Goal: Task Accomplishment & Management: Complete application form

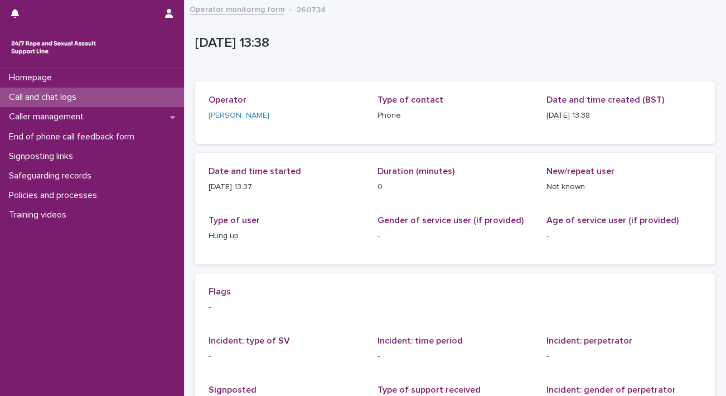
click at [82, 95] on p "Call and chat logs" at bounding box center [44, 97] width 81 height 11
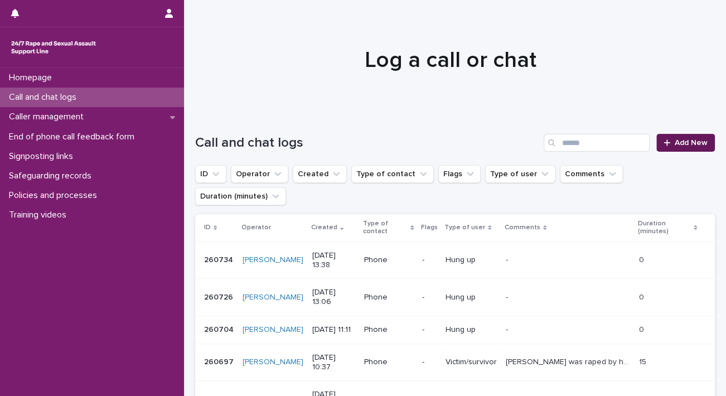
click at [682, 141] on span "Add New" at bounding box center [690, 143] width 33 height 8
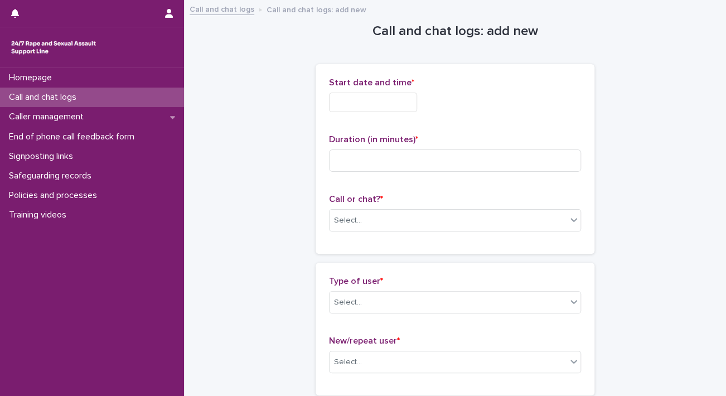
click at [372, 106] on input "text" at bounding box center [373, 103] width 88 height 20
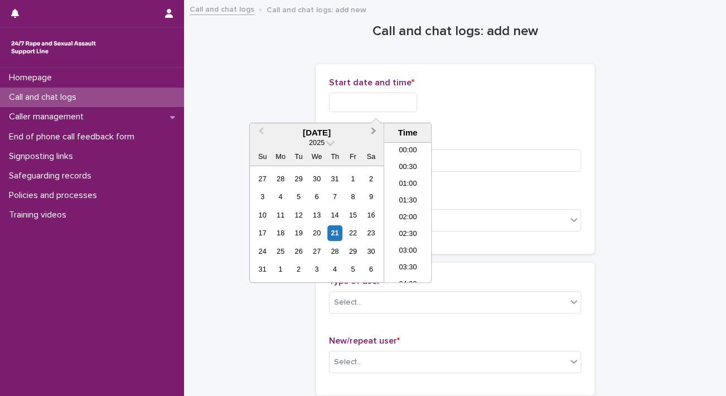
scroll to position [424, 0]
click at [410, 194] on li "14:00" at bounding box center [407, 195] width 47 height 17
click at [394, 104] on input "**********" at bounding box center [373, 103] width 88 height 20
type input "**********"
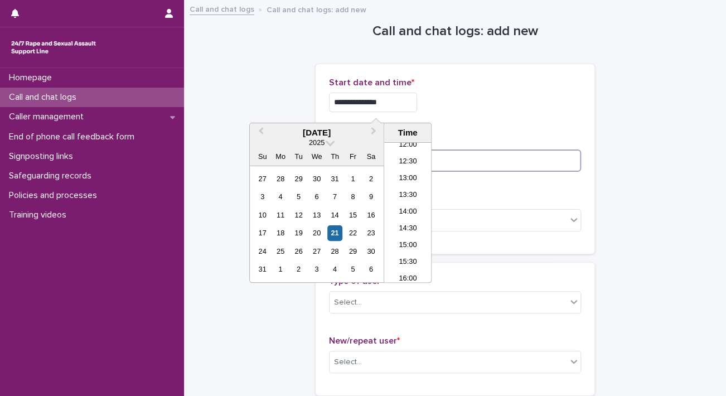
click at [479, 167] on input at bounding box center [455, 160] width 252 height 22
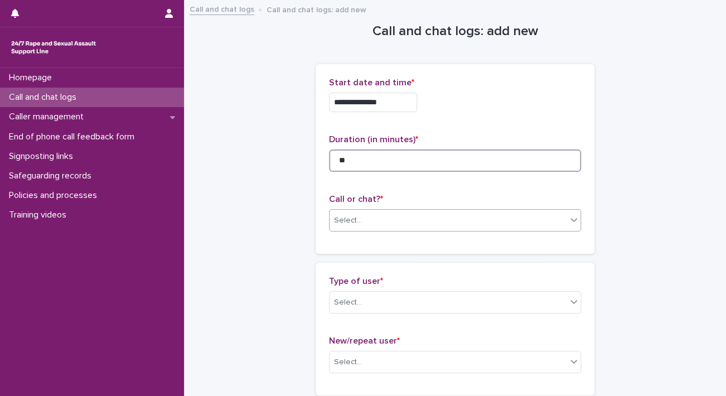
type input "**"
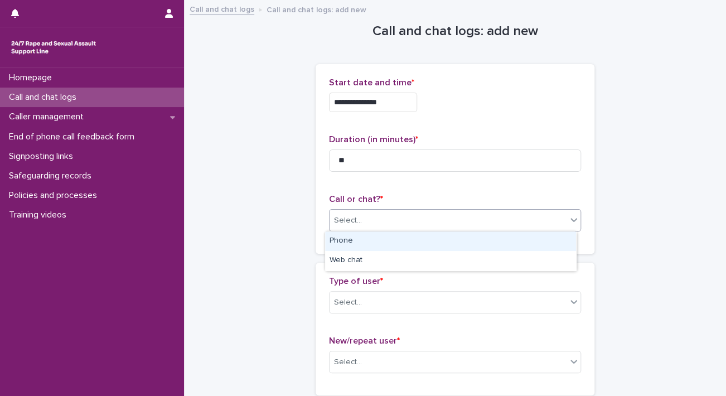
click at [463, 212] on div "Select..." at bounding box center [447, 220] width 237 height 18
click at [439, 237] on div "Phone" at bounding box center [450, 241] width 251 height 20
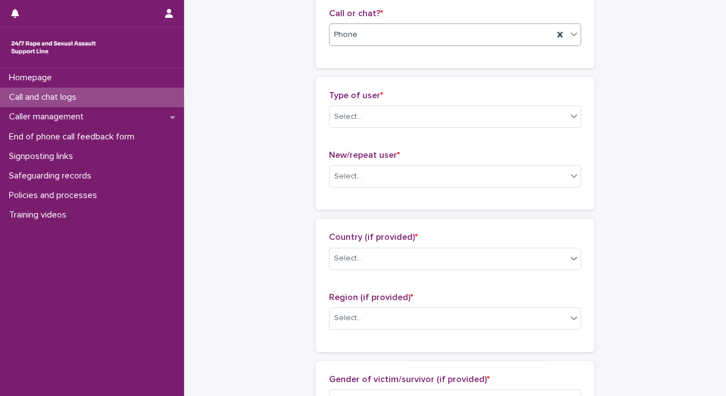
scroll to position [223, 0]
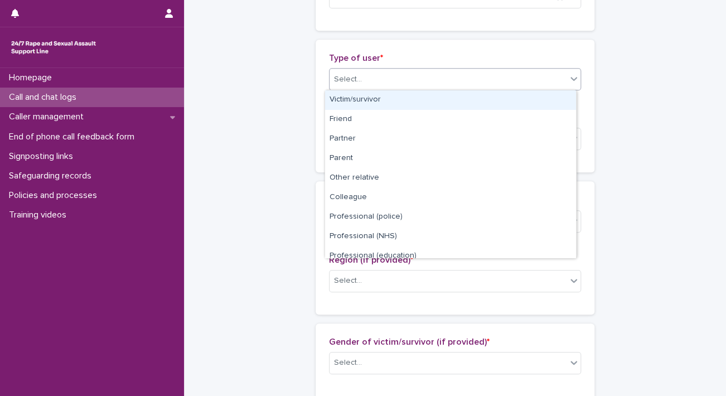
click at [416, 83] on div "Select..." at bounding box center [447, 79] width 237 height 18
click at [407, 95] on div "Victim/survivor" at bounding box center [450, 100] width 251 height 20
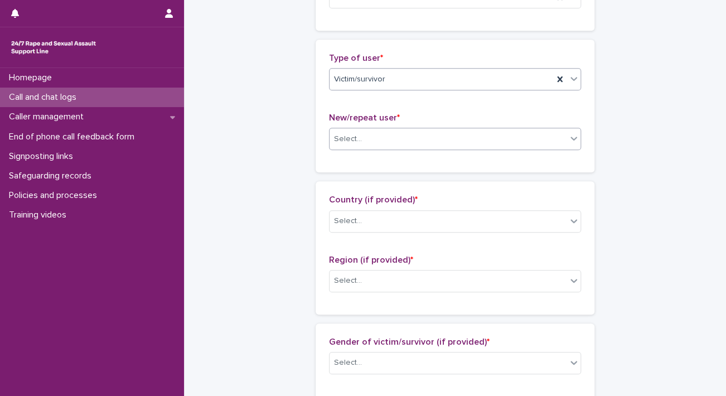
click at [402, 137] on div "Select..." at bounding box center [447, 139] width 237 height 18
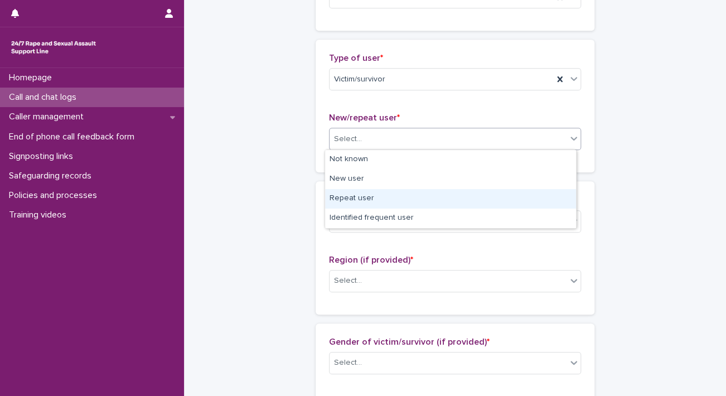
drag, startPoint x: 391, startPoint y: 188, endPoint x: 387, endPoint y: 199, distance: 12.2
click at [387, 199] on div "Repeat user" at bounding box center [450, 199] width 251 height 20
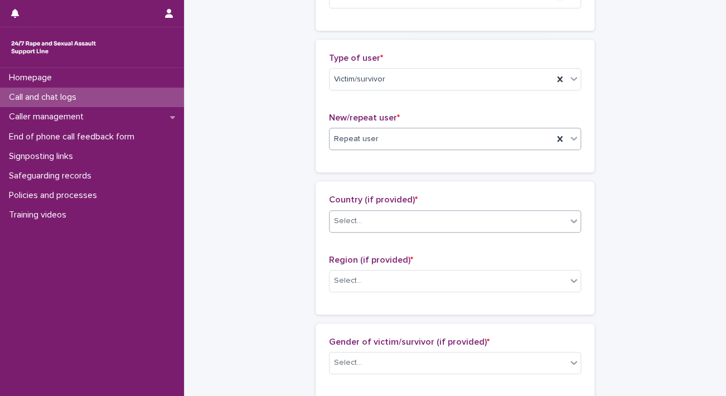
click at [395, 228] on div "Select..." at bounding box center [447, 221] width 237 height 18
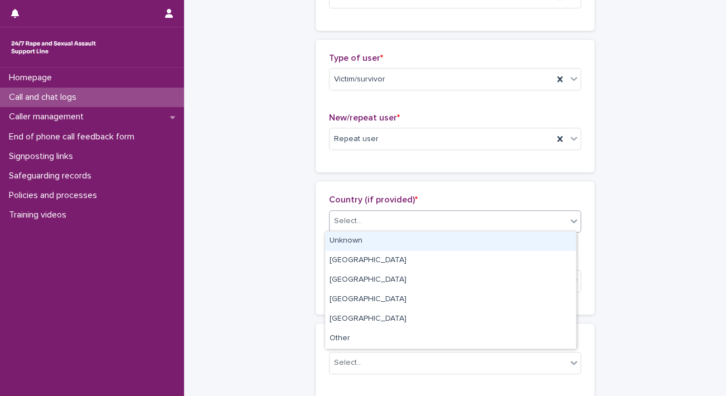
click at [393, 237] on div "Unknown" at bounding box center [450, 241] width 251 height 20
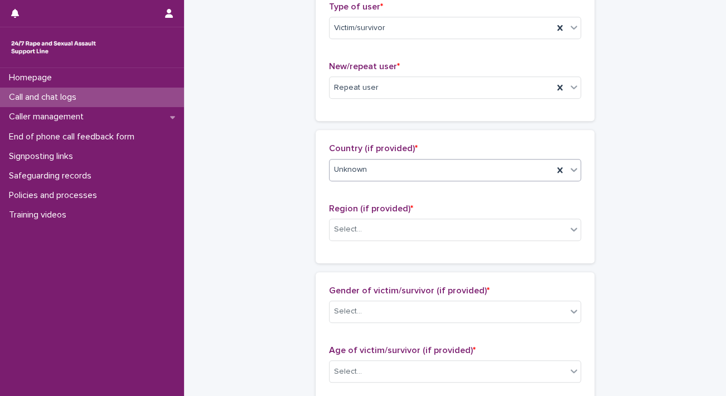
scroll to position [390, 0]
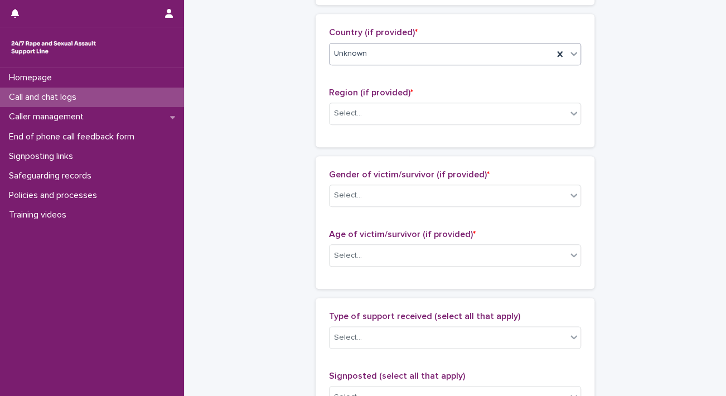
click at [359, 94] on span "Region (if provided) *" at bounding box center [371, 92] width 84 height 9
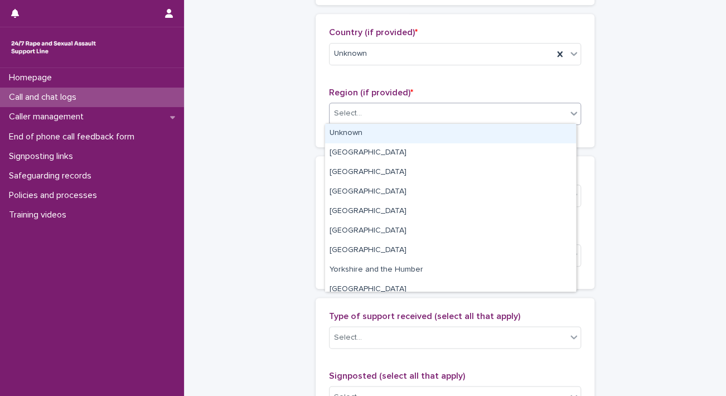
click at [361, 108] on div "Select..." at bounding box center [447, 113] width 237 height 18
click at [370, 135] on div "Unknown" at bounding box center [450, 134] width 251 height 20
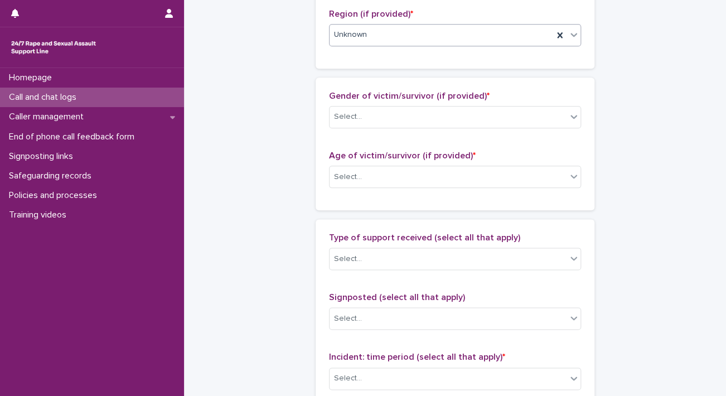
scroll to position [502, 0]
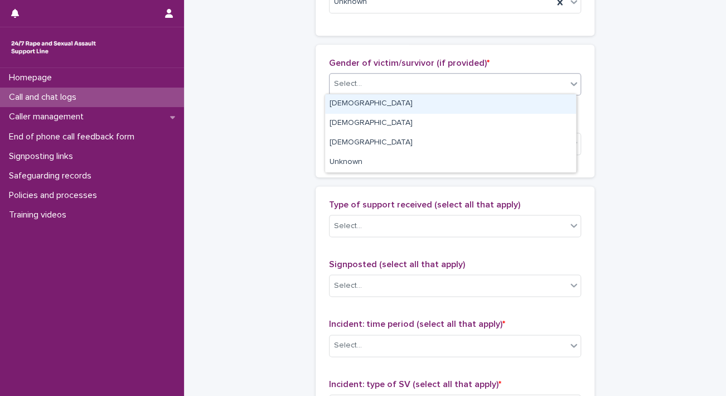
click at [371, 89] on div "Select..." at bounding box center [447, 84] width 237 height 18
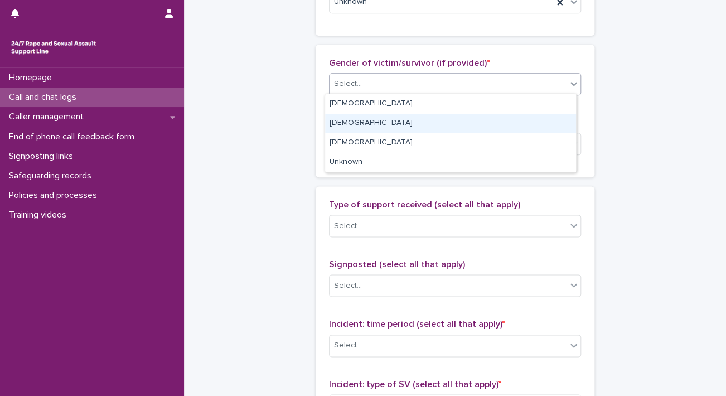
click at [372, 123] on div "[DEMOGRAPHIC_DATA]" at bounding box center [450, 124] width 251 height 20
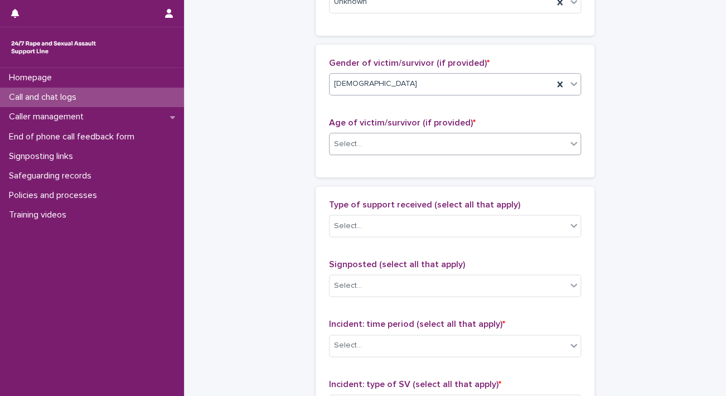
click at [372, 141] on div "Select..." at bounding box center [447, 144] width 237 height 18
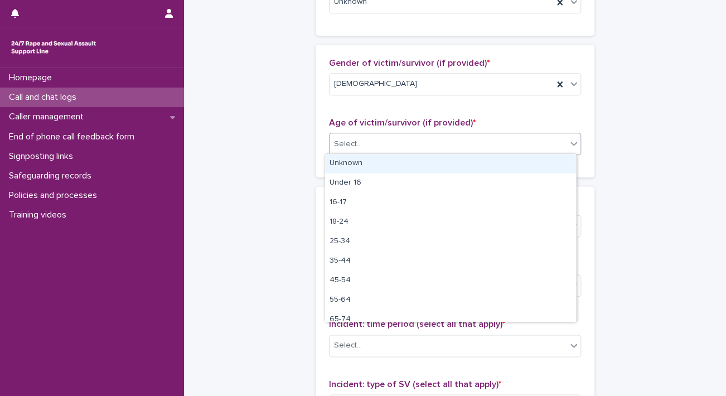
click at [367, 163] on div "Unknown" at bounding box center [450, 164] width 251 height 20
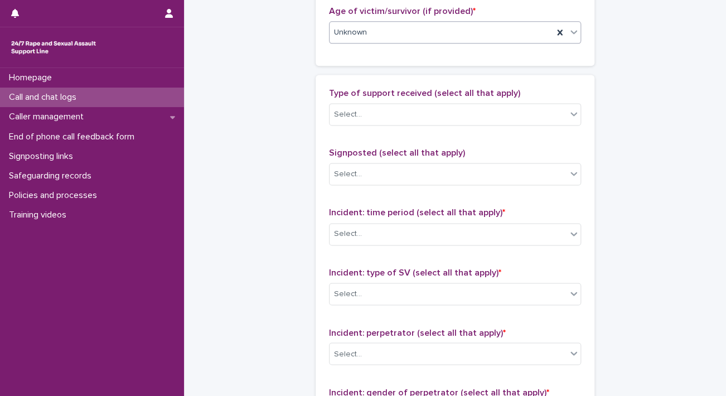
scroll to position [669, 0]
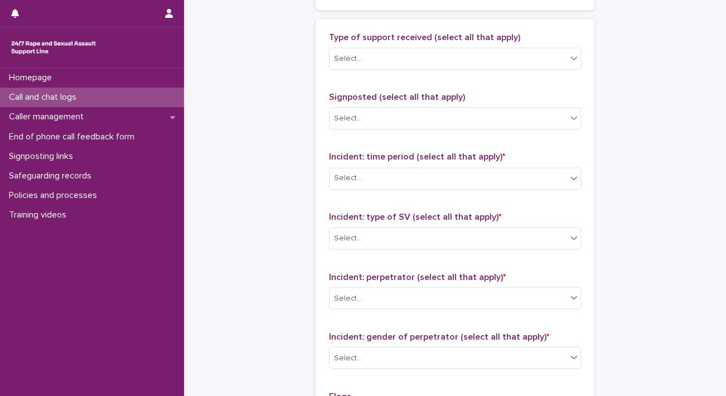
click at [365, 159] on p "Incident: time period (select all that apply) *" at bounding box center [455, 157] width 252 height 11
click at [364, 170] on div "Select..." at bounding box center [447, 178] width 237 height 18
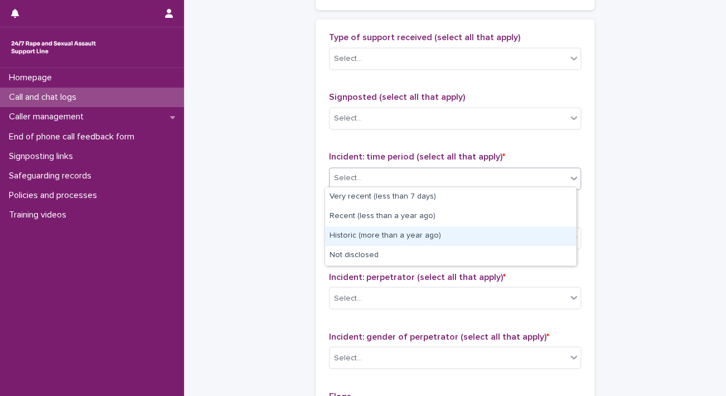
click at [385, 235] on div "Historic (more than a year ago)" at bounding box center [450, 236] width 251 height 20
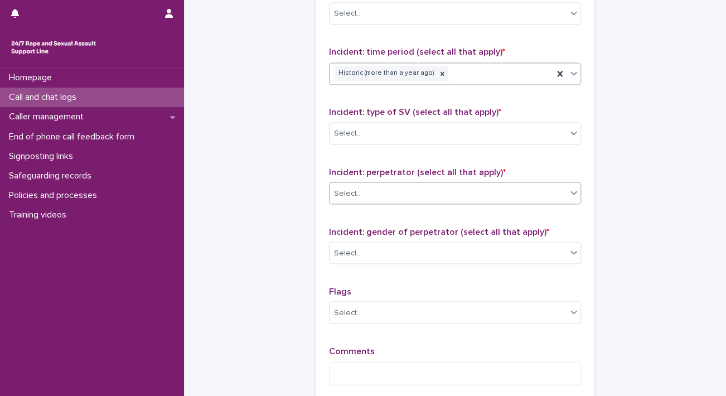
scroll to position [780, 0]
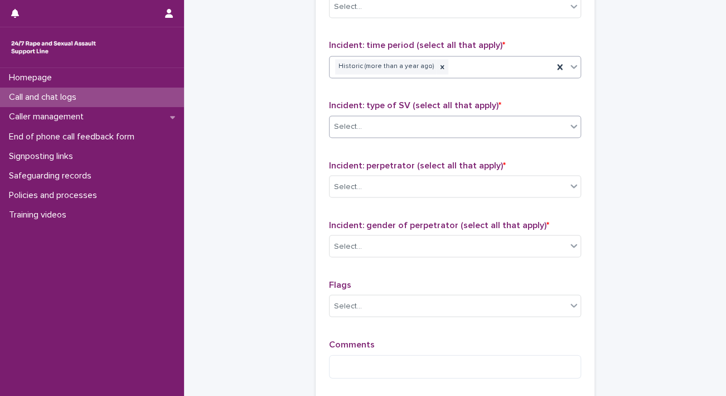
click at [394, 126] on div "Select..." at bounding box center [447, 126] width 237 height 18
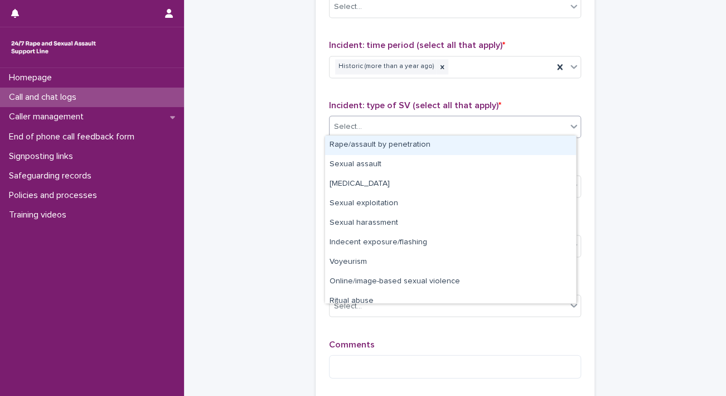
drag, startPoint x: 392, startPoint y: 144, endPoint x: 391, endPoint y: 163, distance: 19.0
click at [392, 145] on div "Rape/assault by penetration" at bounding box center [450, 145] width 251 height 20
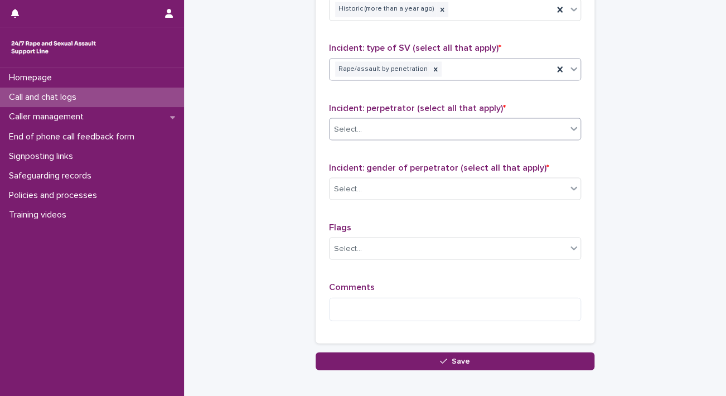
scroll to position [892, 0]
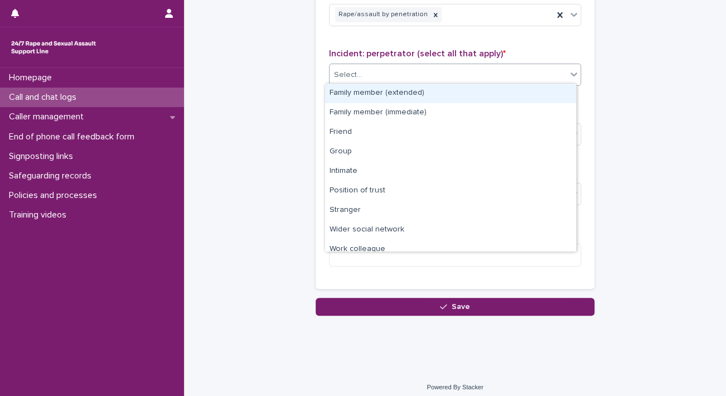
click at [378, 78] on div "Select..." at bounding box center [447, 75] width 237 height 18
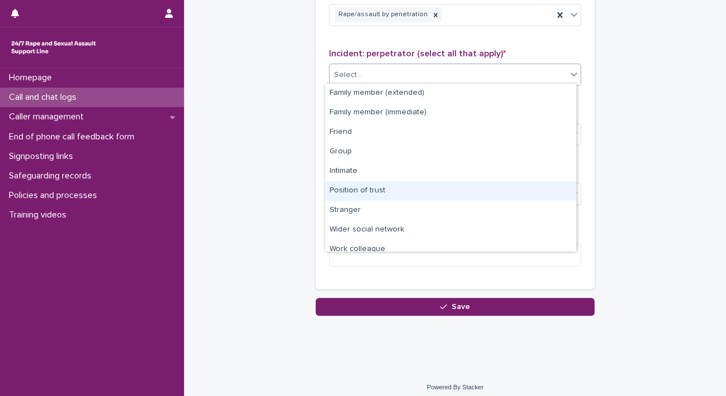
click at [382, 188] on div "Position of trust" at bounding box center [450, 191] width 251 height 20
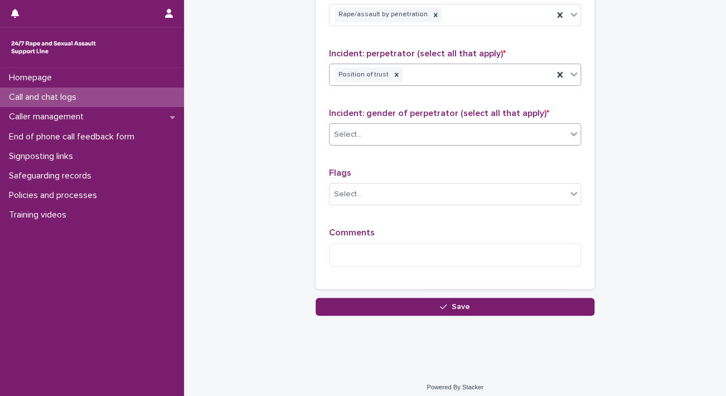
click at [373, 135] on div "Select..." at bounding box center [447, 134] width 237 height 18
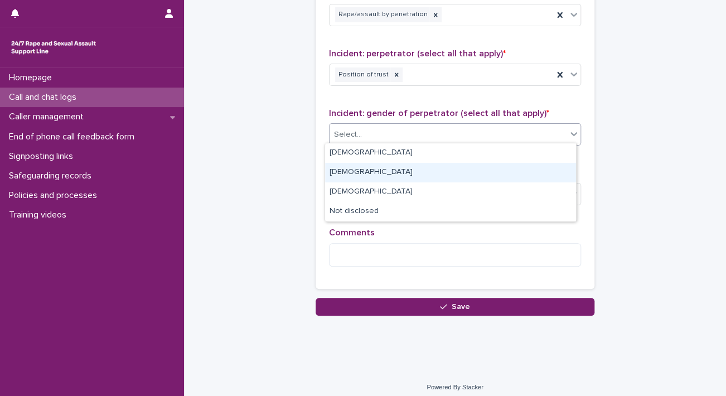
click at [372, 173] on div "[DEMOGRAPHIC_DATA]" at bounding box center [450, 173] width 251 height 20
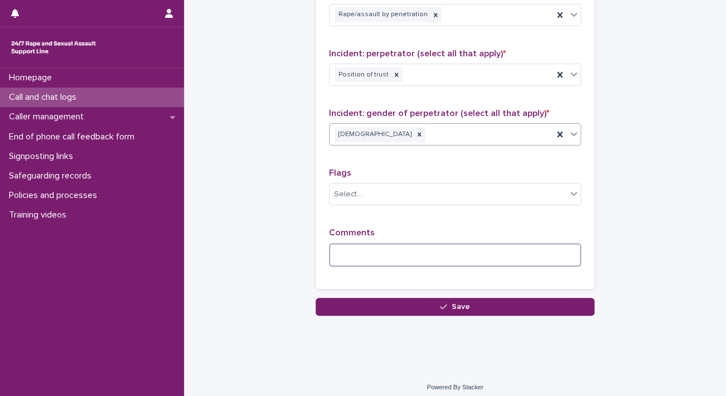
click at [378, 261] on textarea at bounding box center [455, 255] width 252 height 24
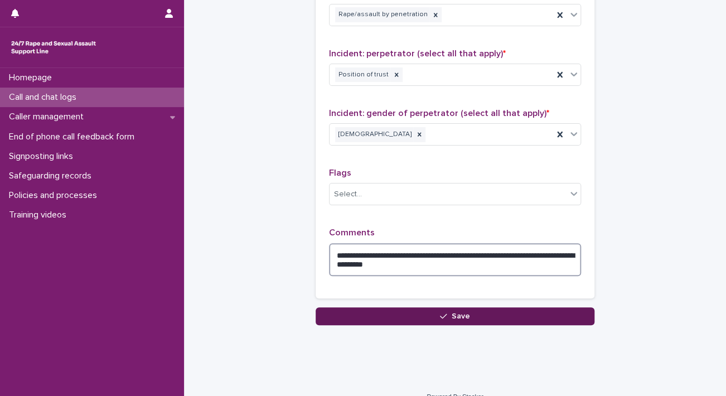
type textarea "**********"
click at [451, 312] on span "Save" at bounding box center [460, 316] width 18 height 8
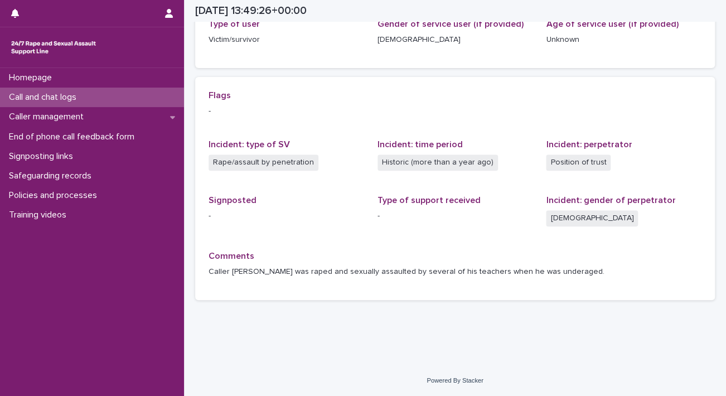
scroll to position [196, 0]
